Goal: Task Accomplishment & Management: Manage account settings

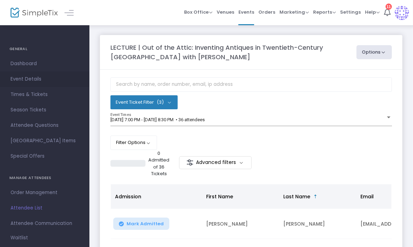
click at [21, 76] on span "Event Details" at bounding box center [45, 79] width 68 height 9
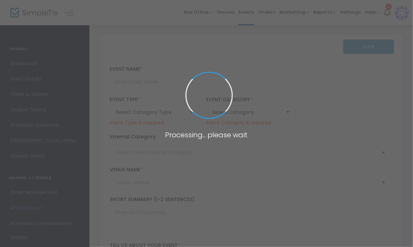
type input "LECTURE | Out of the Attic: Inventing Antiques in Twentieth-Century [GEOGRAPHIC…"
type textarea "LECTURE | What transforms a discarded object into a treasured antique? Join acc…"
type input "Register Now"
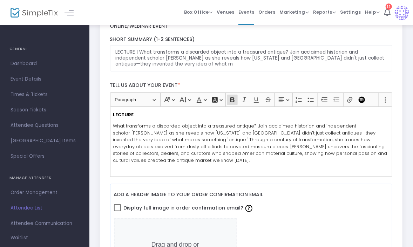
scroll to position [140, 0]
click at [114, 112] on strong "LECTURE" at bounding box center [123, 114] width 21 height 7
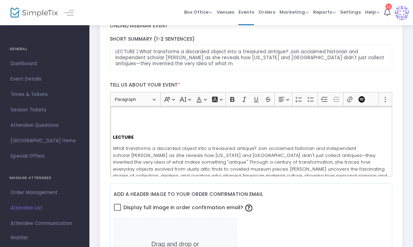
click at [114, 112] on p "Rich Text Editor, main" at bounding box center [251, 114] width 276 height 7
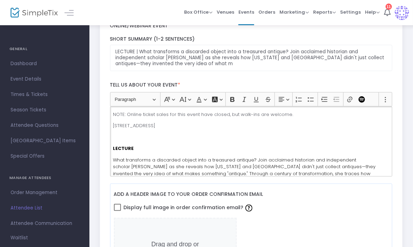
click at [111, 125] on div "NOTE: Online ticket sales for this event have closed, but walk-ins are welcome.…" at bounding box center [251, 142] width 283 height 70
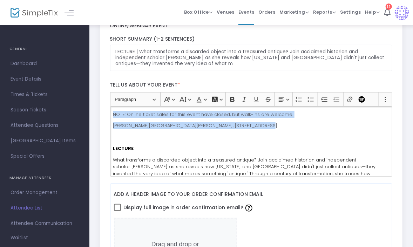
drag, startPoint x: 271, startPoint y: 128, endPoint x: 111, endPoint y: 112, distance: 160.4
click at [111, 112] on div "NOTE: Online ticket sales for this event have closed, but walk-ins are welcome.…" at bounding box center [251, 142] width 283 height 70
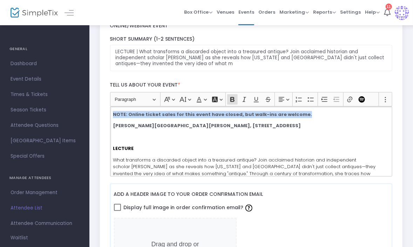
scroll to position [0, 0]
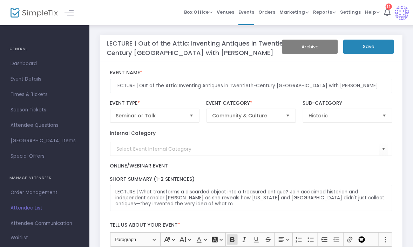
click at [364, 49] on button "Save" at bounding box center [368, 47] width 51 height 14
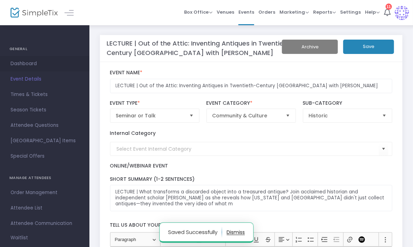
click at [23, 60] on span "Dashboard" at bounding box center [45, 63] width 68 height 9
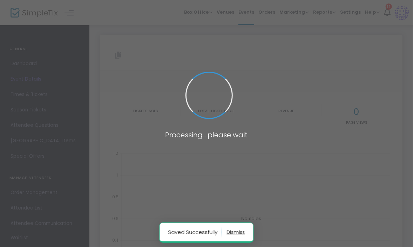
type input "https://www.simpletix.com/e/lecture-out-of-the-attic-inventing-antique-tickets-…"
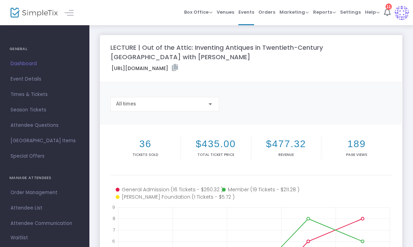
click at [29, 62] on span "Dashboard" at bounding box center [45, 63] width 68 height 9
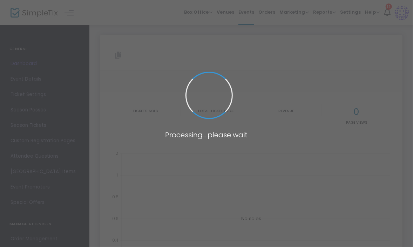
type input "https://www.simpletix.com/e/lecture-out-of-the-attic-inventing-antique-tickets-…"
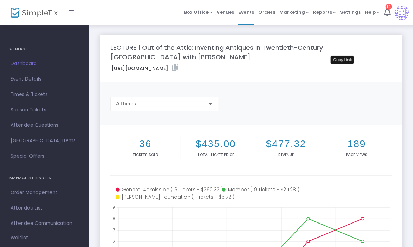
click at [178, 67] on icon at bounding box center [175, 67] width 6 height 7
click at [36, 95] on span "Times & Tickets" at bounding box center [45, 94] width 68 height 9
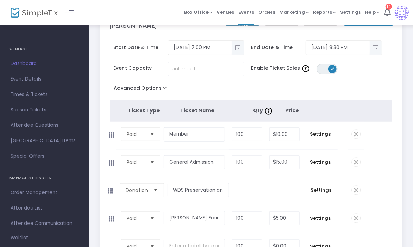
scroll to position [56, 0]
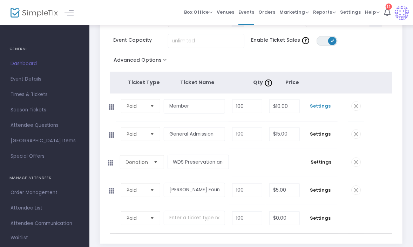
click at [325, 107] on span "Settings" at bounding box center [320, 106] width 27 height 7
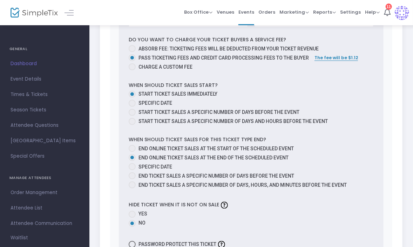
scroll to position [337, 0]
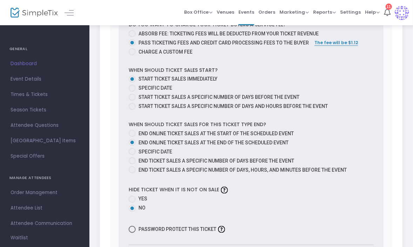
click at [133, 152] on span at bounding box center [132, 151] width 7 height 7
click at [132, 155] on input "Specific Date" at bounding box center [132, 155] width 0 height 0
radio input "true"
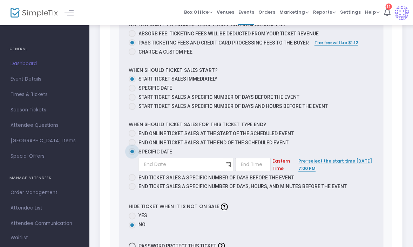
click at [223, 161] on span "Toggle calendar" at bounding box center [229, 165] width 12 height 12
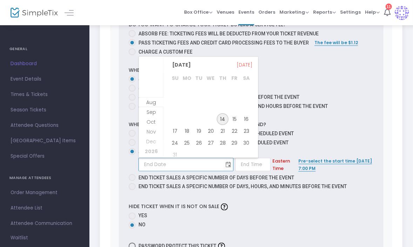
click at [224, 117] on span "14" at bounding box center [223, 119] width 12 height 12
type input "[DATE]"
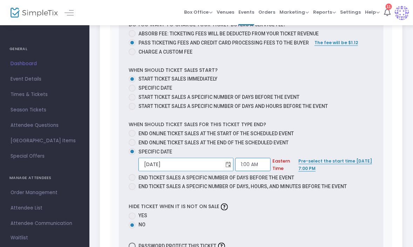
click at [246, 164] on input "1:00 AM" at bounding box center [252, 164] width 35 height 13
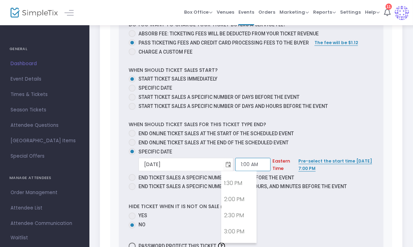
scroll to position [449, 0]
click at [238, 223] on link "3:30 PM" at bounding box center [239, 231] width 35 height 16
type input "3:30 PM"
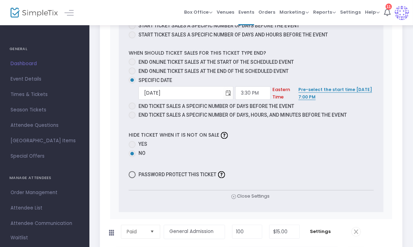
scroll to position [477, 0]
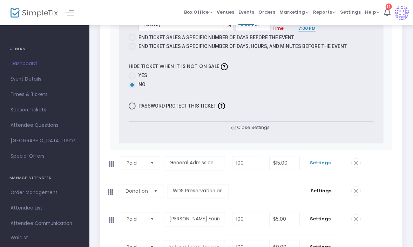
click at [324, 163] on span "Settings" at bounding box center [320, 163] width 27 height 7
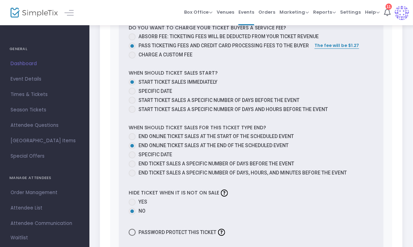
scroll to position [814, 0]
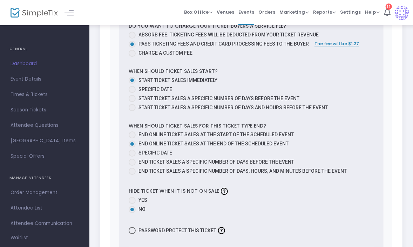
click at [135, 151] on span at bounding box center [132, 153] width 7 height 7
click at [132, 157] on input "Specific Date" at bounding box center [132, 157] width 0 height 0
radio input "true"
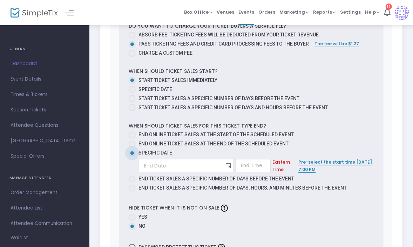
click at [223, 166] on span "Toggle calendar" at bounding box center [229, 166] width 12 height 12
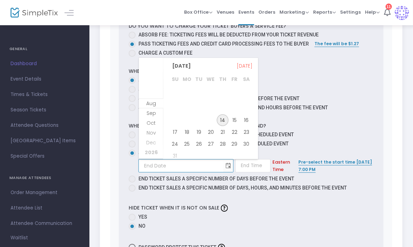
click at [223, 119] on span "14" at bounding box center [223, 120] width 12 height 12
type input "[DATE]"
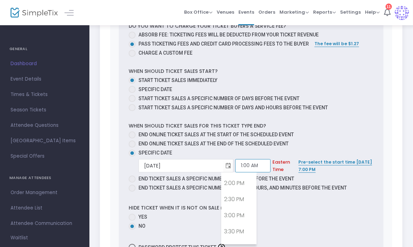
click at [238, 168] on input "1:00 AM" at bounding box center [252, 165] width 35 height 13
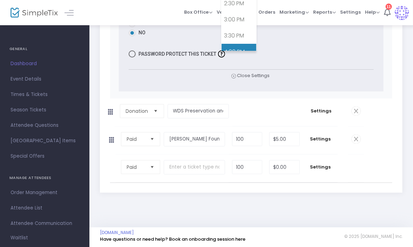
scroll to position [453, 0]
click at [231, 32] on link "3:30 PM" at bounding box center [239, 34] width 35 height 16
type input "3:30 PM"
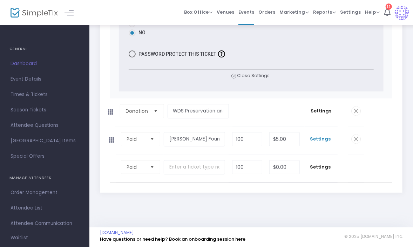
click at [326, 140] on span "Settings" at bounding box center [320, 139] width 27 height 7
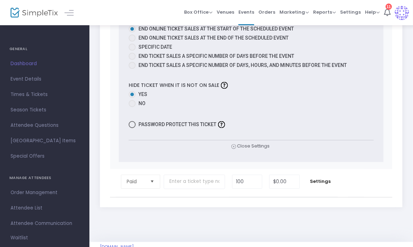
scroll to position [1428, 0]
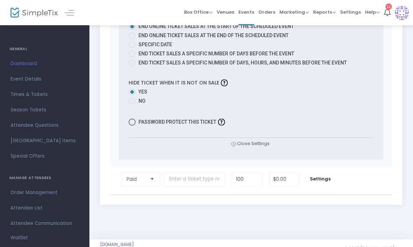
click at [133, 43] on span at bounding box center [132, 44] width 7 height 7
click at [132, 48] on input "Specific Date" at bounding box center [132, 48] width 0 height 0
radio input "true"
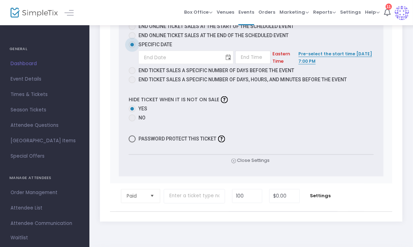
click at [223, 56] on span "Toggle calendar" at bounding box center [229, 58] width 12 height 12
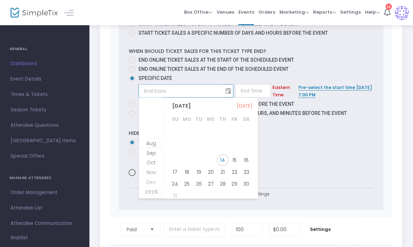
scroll to position [1390, 0]
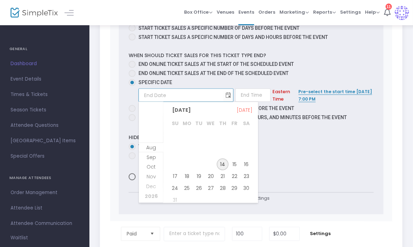
click at [224, 163] on span "14" at bounding box center [223, 165] width 12 height 12
type input "[DATE]"
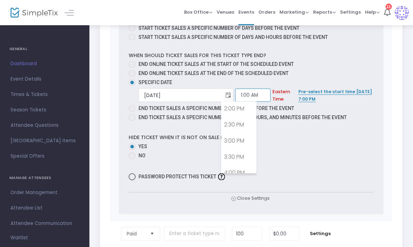
click at [245, 95] on input "1:00 AM" at bounding box center [252, 95] width 35 height 13
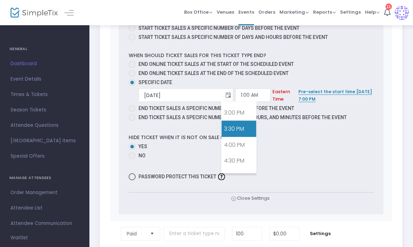
click at [237, 126] on link "3:30 PM" at bounding box center [239, 129] width 35 height 16
type input "3:30 PM"
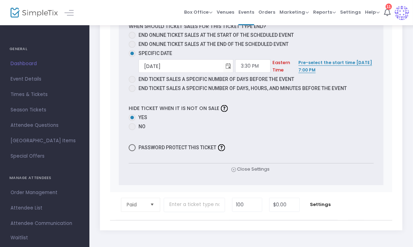
scroll to position [1458, 0]
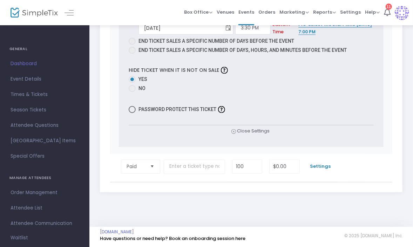
click at [323, 168] on span "Settings" at bounding box center [320, 166] width 27 height 7
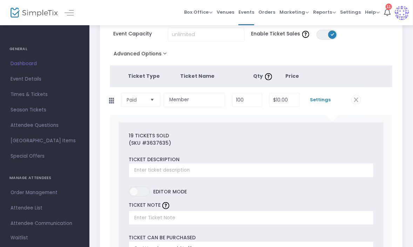
scroll to position [0, 0]
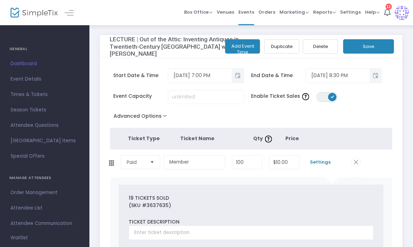
click at [373, 45] on button "Save" at bounding box center [368, 46] width 51 height 14
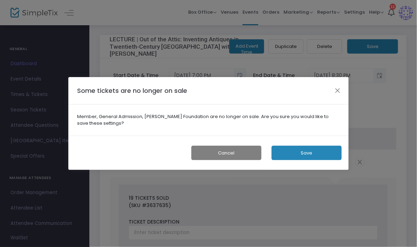
click at [293, 153] on button "Save" at bounding box center [307, 153] width 70 height 14
